Goal: Find specific page/section: Locate a particular part of the current website

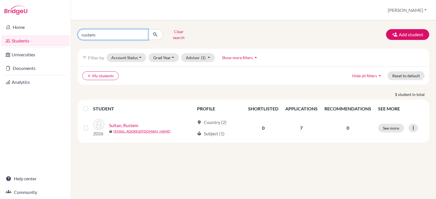
click at [142, 35] on input "rustem" at bounding box center [113, 34] width 70 height 11
click at [141, 34] on input "rustem" at bounding box center [113, 34] width 70 height 11
click at [121, 36] on input "Find student by name..." at bounding box center [113, 34] width 70 height 11
type input "abzal"
click at [158, 32] on button "submit" at bounding box center [155, 34] width 15 height 11
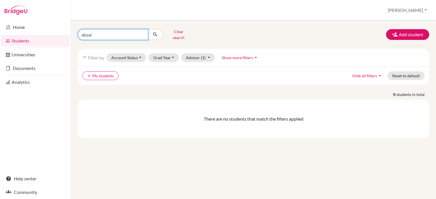
click at [142, 34] on input "abzal" at bounding box center [113, 34] width 70 height 11
click at [112, 33] on input "Find student by name..." at bounding box center [113, 34] width 70 height 11
click at [96, 30] on input "Find student by name..." at bounding box center [113, 34] width 70 height 11
click at [99, 33] on input "Find student by name..." at bounding box center [113, 34] width 70 height 11
type input "abzal"
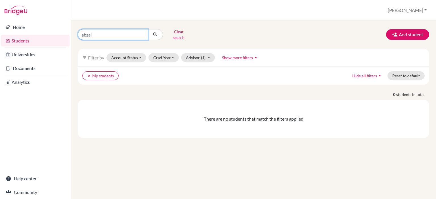
click at [142, 33] on input "abzal" at bounding box center [113, 34] width 70 height 11
click at [120, 33] on input "Find student by name..." at bounding box center [113, 34] width 70 height 11
type input "alinur"
click button "submit" at bounding box center [155, 34] width 15 height 11
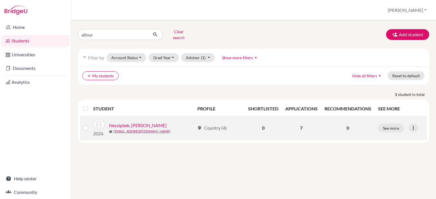
click at [130, 122] on link "Nessipbek, [PERSON_NAME]" at bounding box center [138, 125] width 58 height 7
click at [133, 122] on link "Nessipbek, [PERSON_NAME]" at bounding box center [138, 125] width 58 height 7
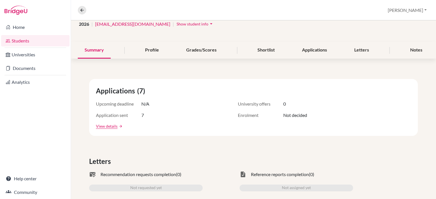
scroll to position [85, 0]
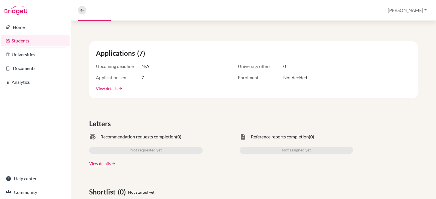
click at [105, 89] on link "View details" at bounding box center [107, 89] width 22 height 6
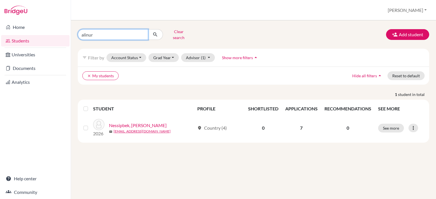
click at [107, 34] on input "alinur" at bounding box center [113, 34] width 70 height 11
click at [141, 33] on input "alinur" at bounding box center [113, 34] width 70 height 11
type input "abzal"
click at [120, 36] on input "abzal" at bounding box center [113, 34] width 70 height 11
click at [141, 32] on input "abzal" at bounding box center [113, 34] width 70 height 11
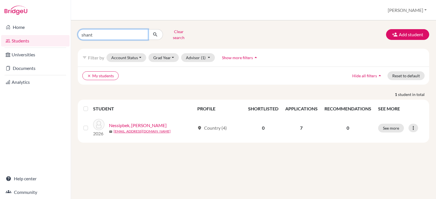
type input "shanti"
click button "submit" at bounding box center [155, 34] width 15 height 11
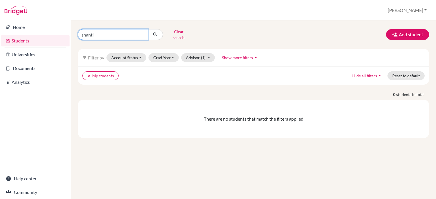
click at [143, 31] on input "shanti" at bounding box center [113, 34] width 70 height 11
click at [142, 34] on input "shanti" at bounding box center [113, 34] width 70 height 11
click at [133, 36] on input "Find student by name..." at bounding box center [113, 34] width 70 height 11
type input "ansar"
click button "submit" at bounding box center [155, 34] width 15 height 11
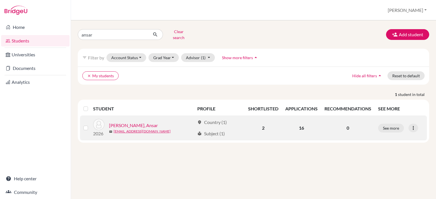
click at [136, 122] on link "[PERSON_NAME], Ansar" at bounding box center [133, 125] width 49 height 7
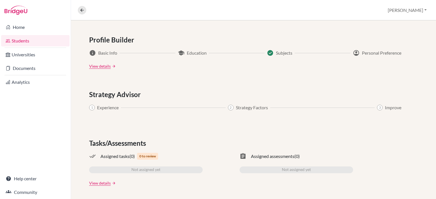
scroll to position [157, 0]
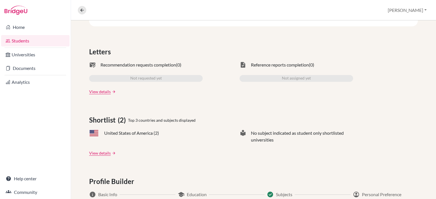
click at [111, 153] on link "arrow_forward" at bounding box center [113, 153] width 5 height 4
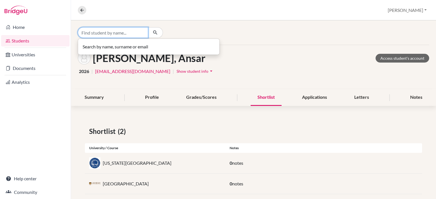
click at [127, 34] on input "Find student by name..." at bounding box center [113, 32] width 70 height 11
click at [293, 58] on div "[PERSON_NAME], Ansar Access student's account" at bounding box center [253, 58] width 351 height 13
